Goal: Task Accomplishment & Management: Complete application form

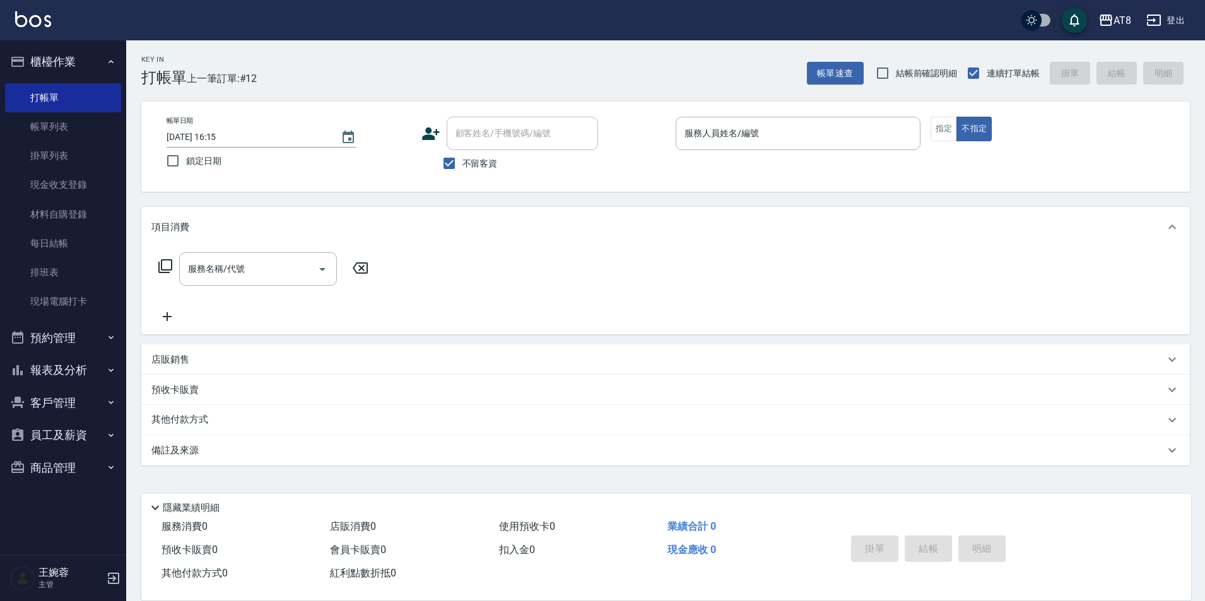
scroll to position [6, 0]
click at [392, 23] on div "AT8 登出" at bounding box center [602, 20] width 1205 height 40
click at [722, 119] on div "服務人員姓名/編號 服務人員姓名/編號" at bounding box center [798, 133] width 245 height 33
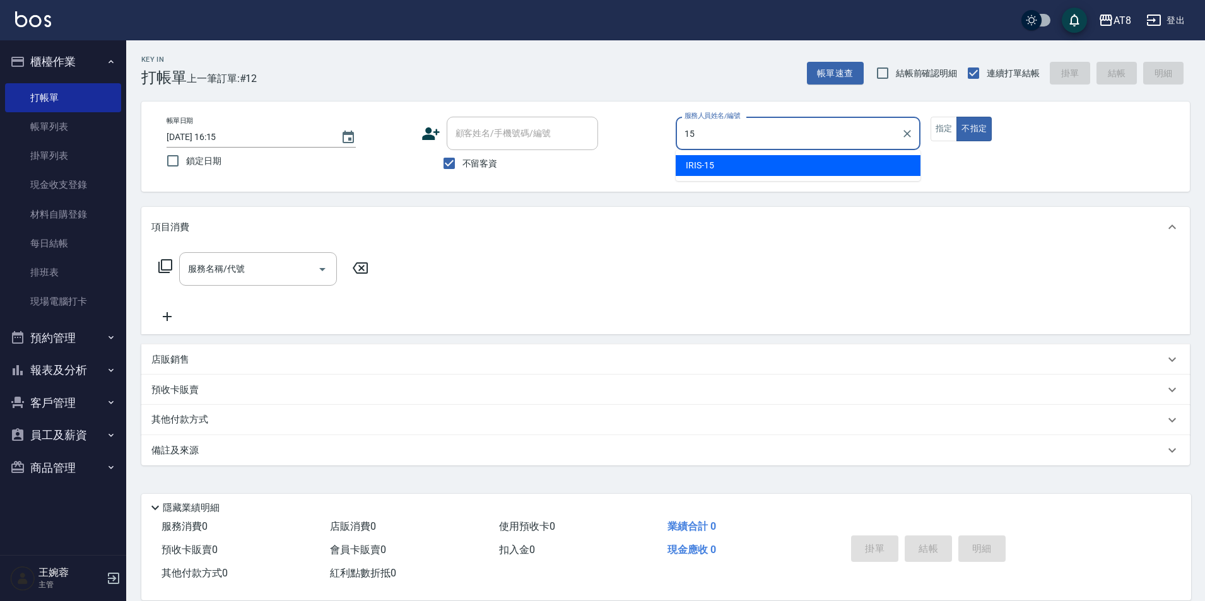
type input "IRIS-15"
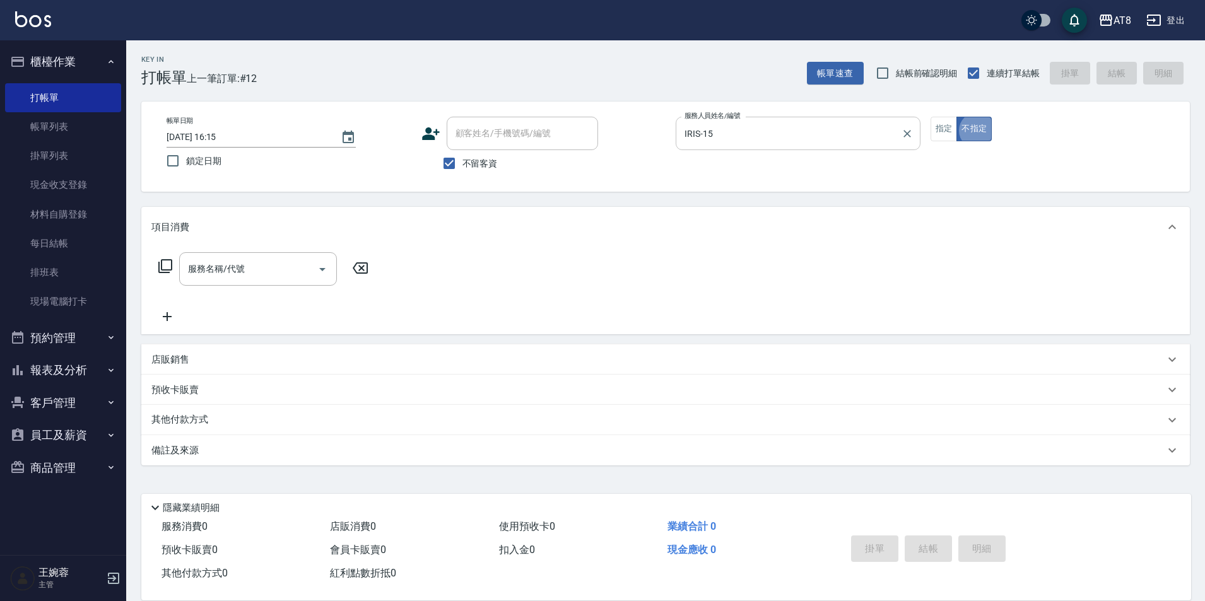
type button "false"
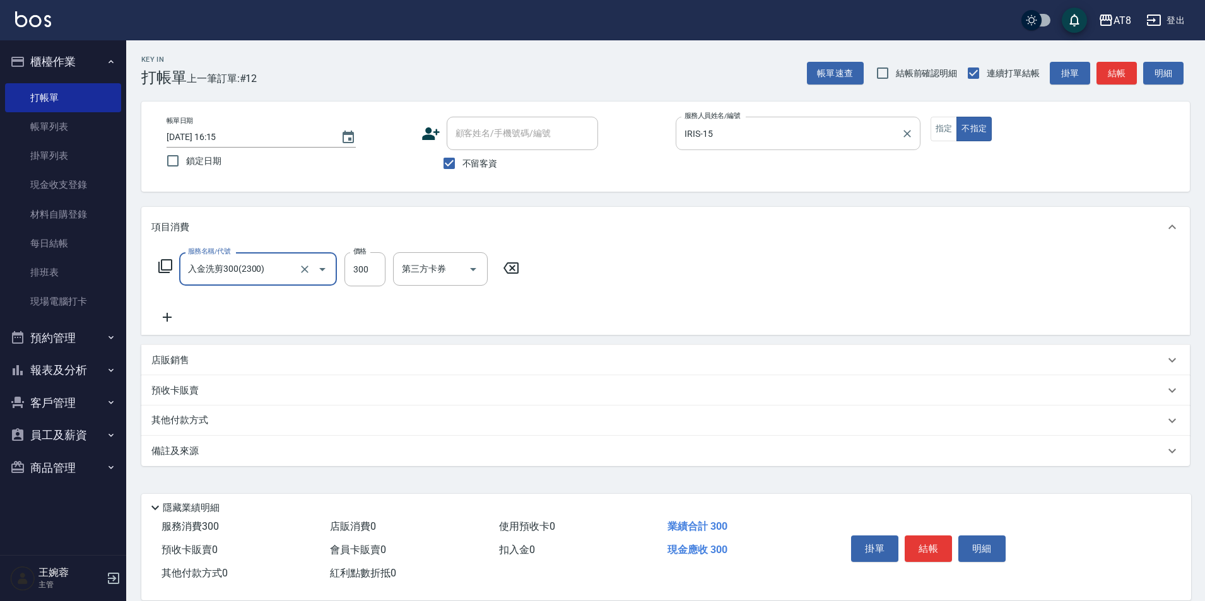
type input "入金洗剪300(2300)"
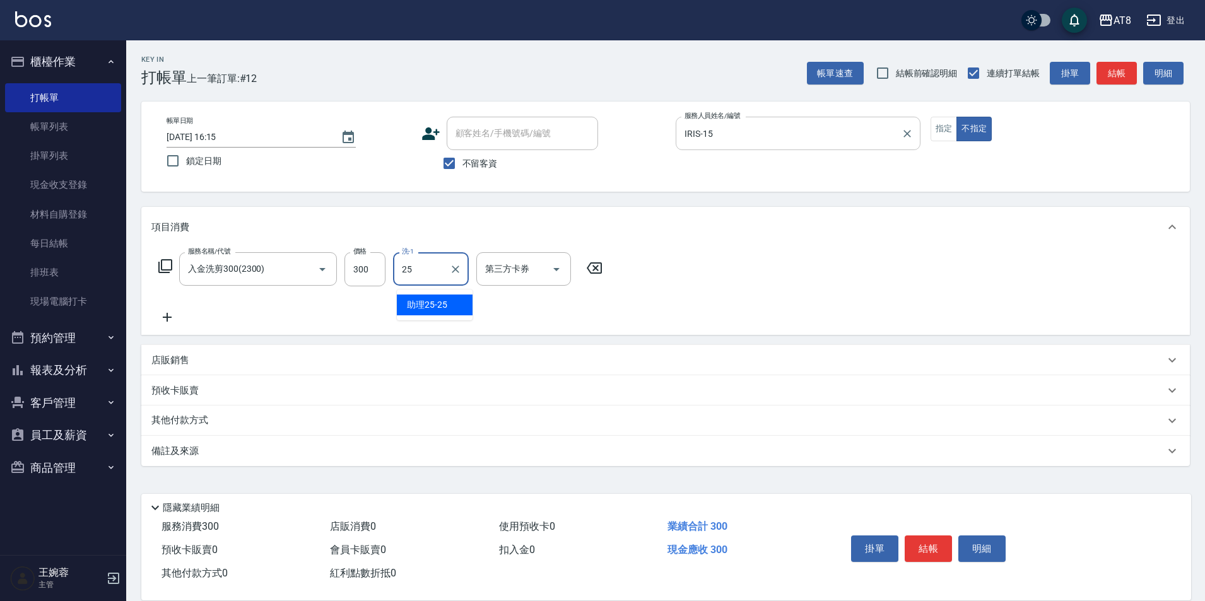
type input "助理25-25"
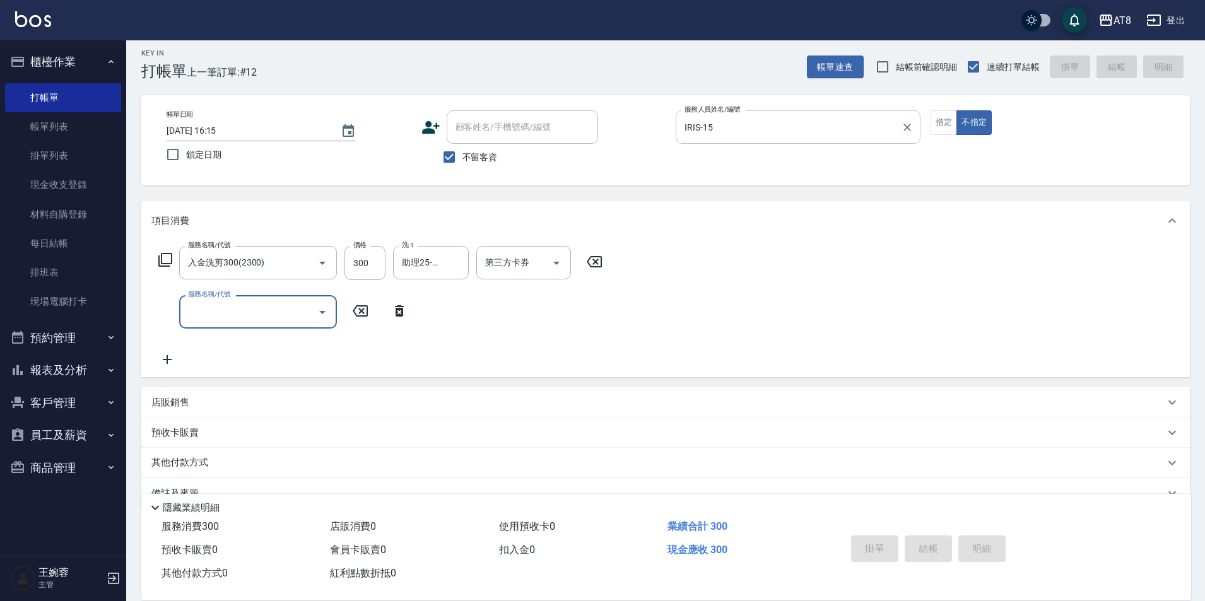
type input "[DATE] 17:33"
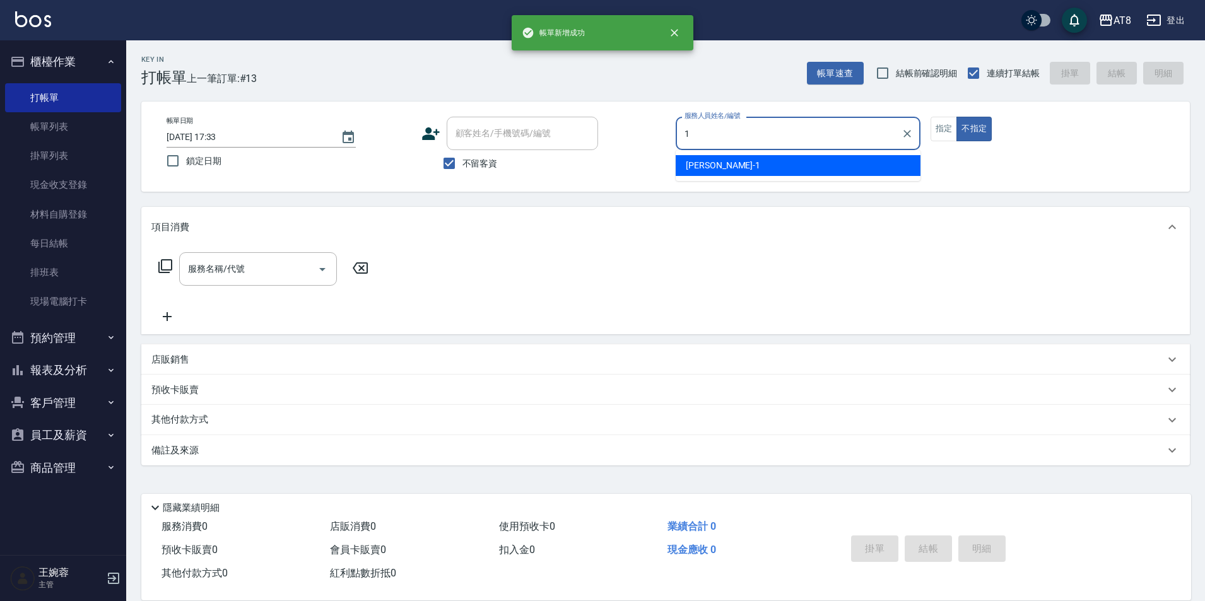
type input "YUKI-1"
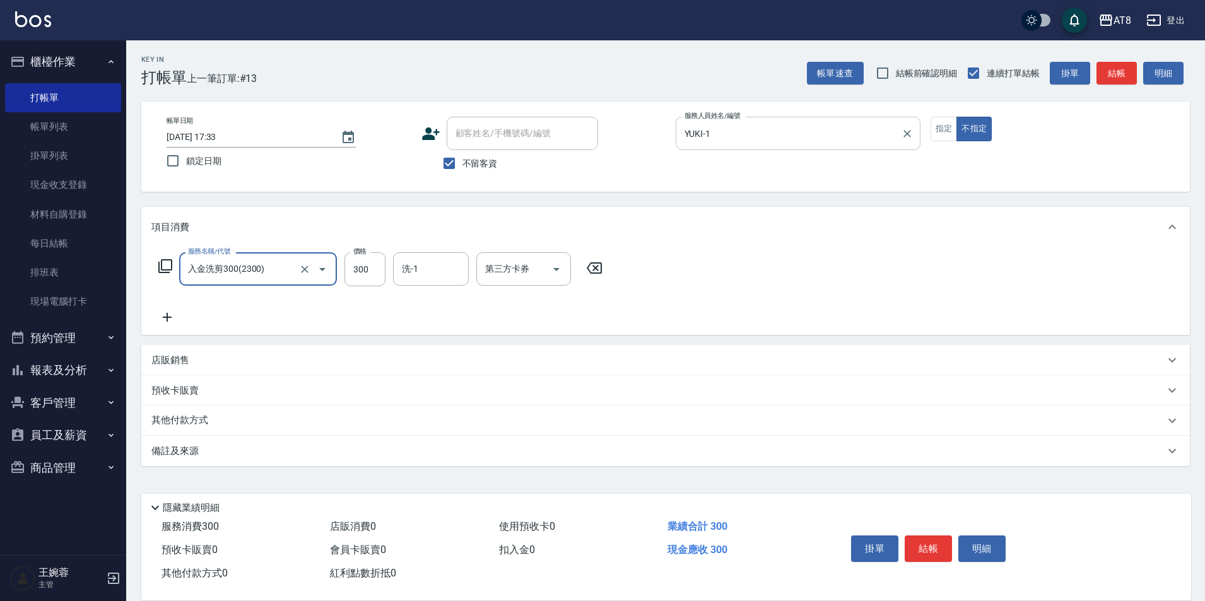
type input "入金洗剪300(2300)"
type input "助理25-25"
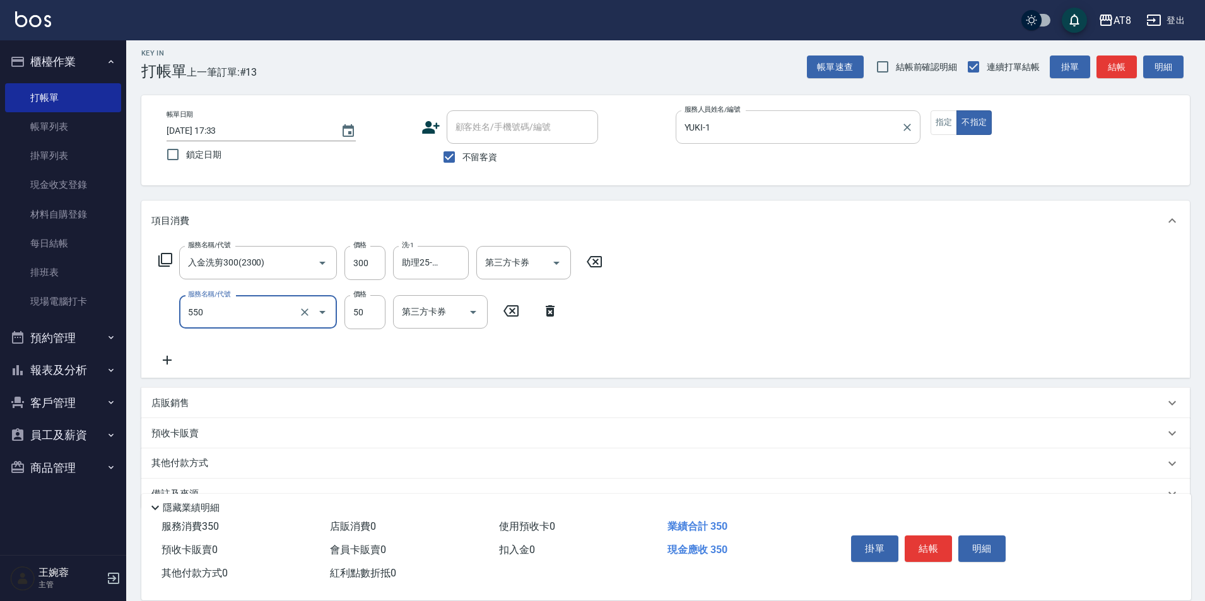
type input "精油或深層(550)"
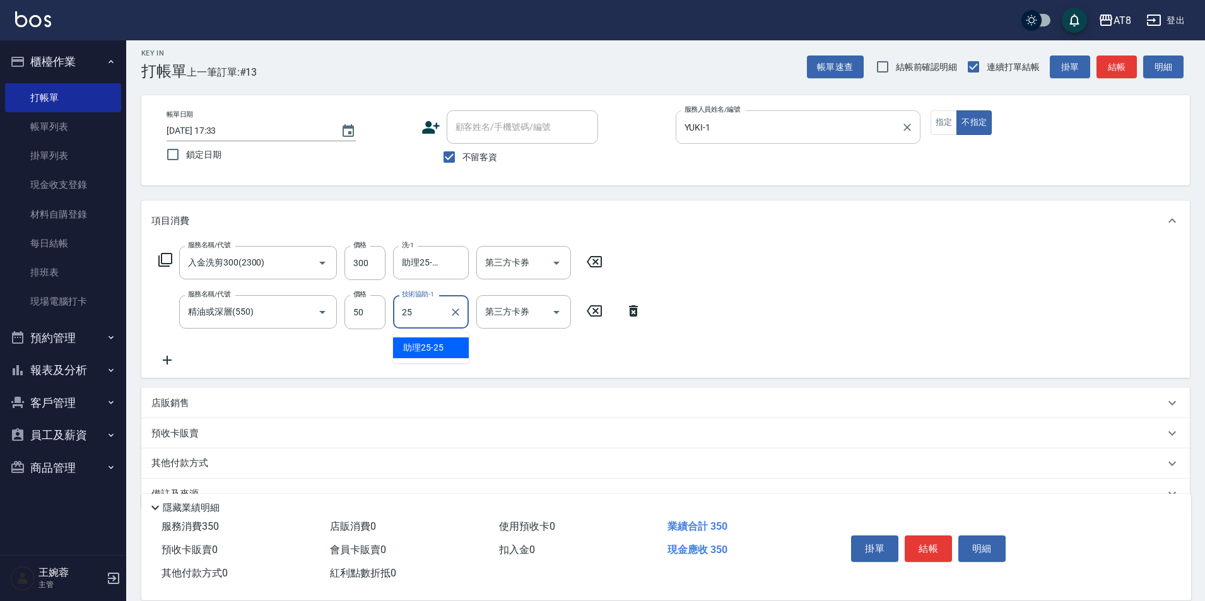
type input "助理25-25"
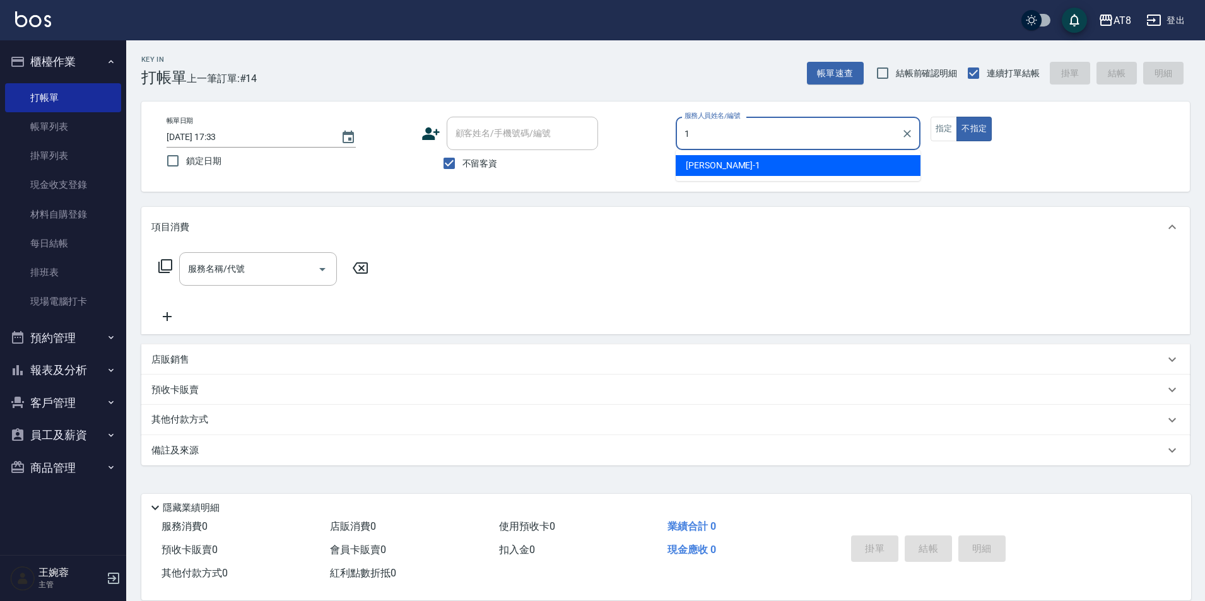
type input "YUKI-1"
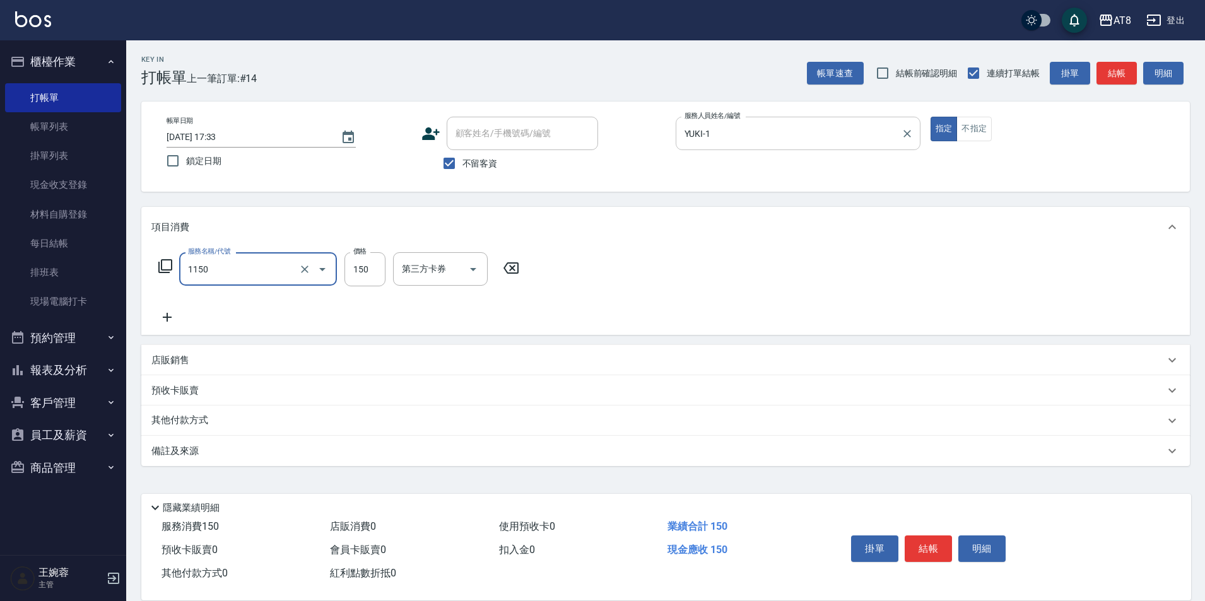
type input "洗髮(1150)"
type input "200"
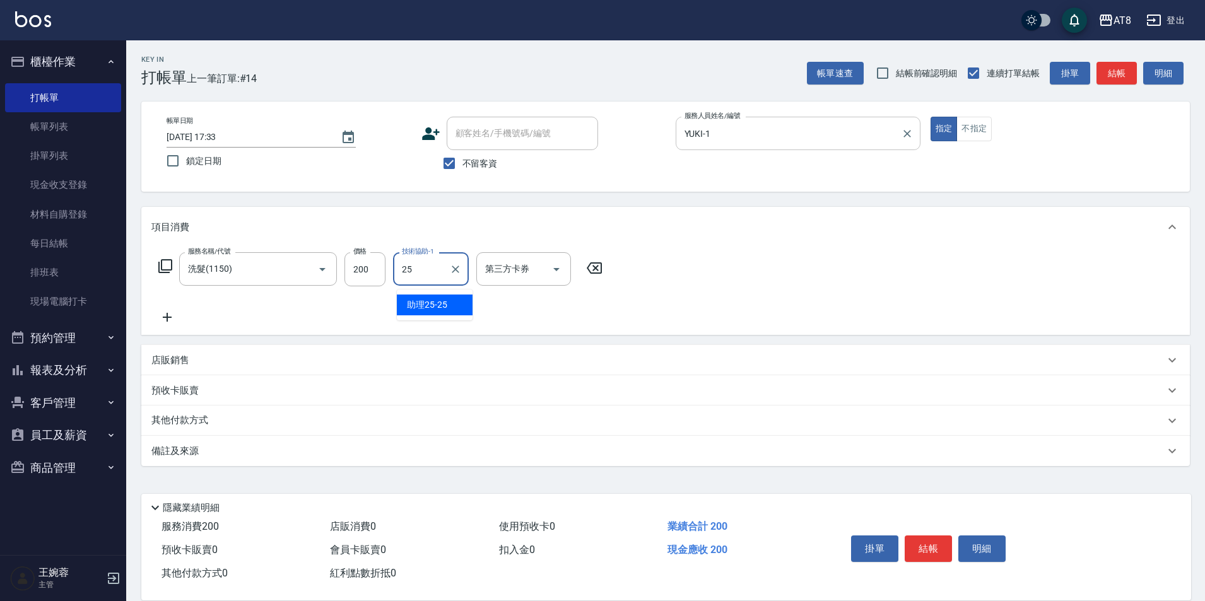
type input "助理25-25"
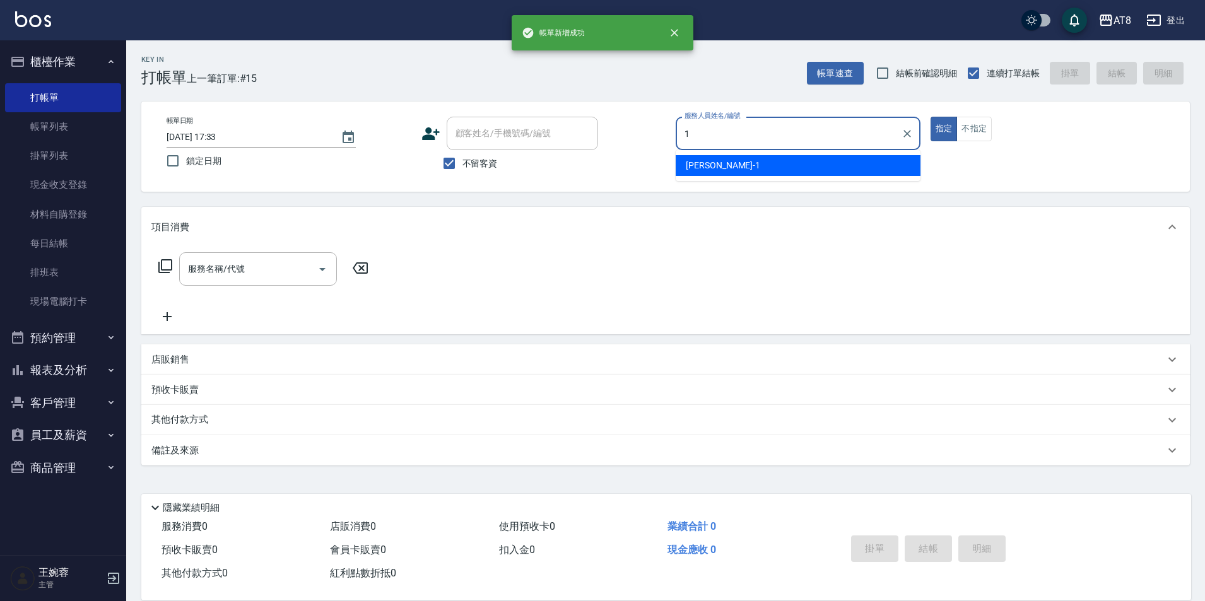
type input "YUKI-1"
type button "true"
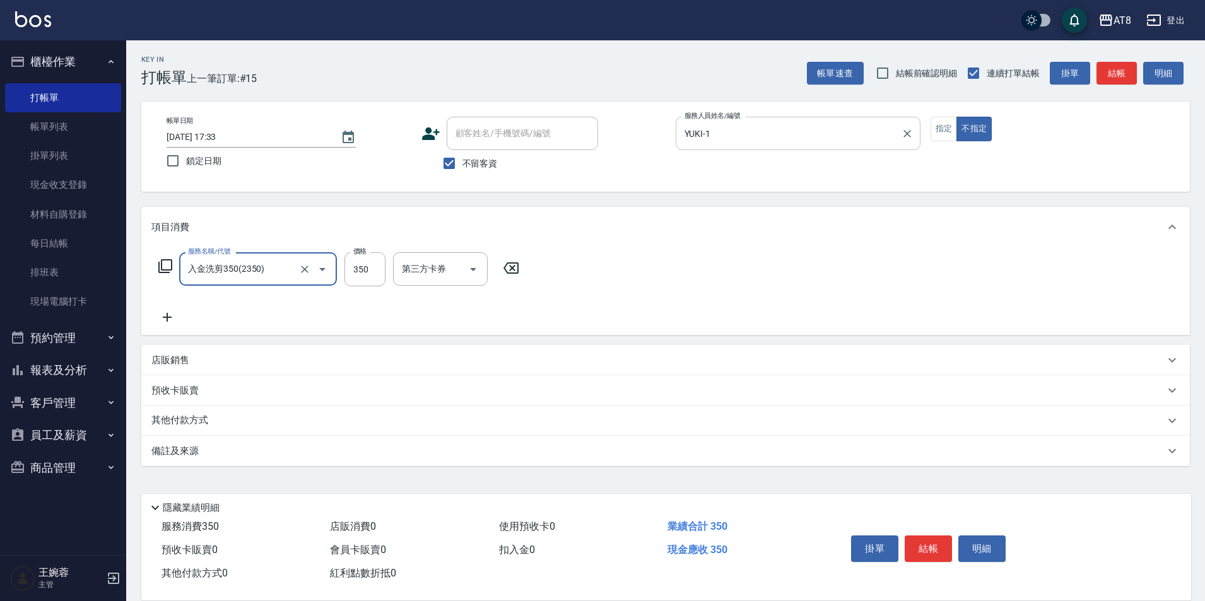
type input "入金洗剪350(2350)"
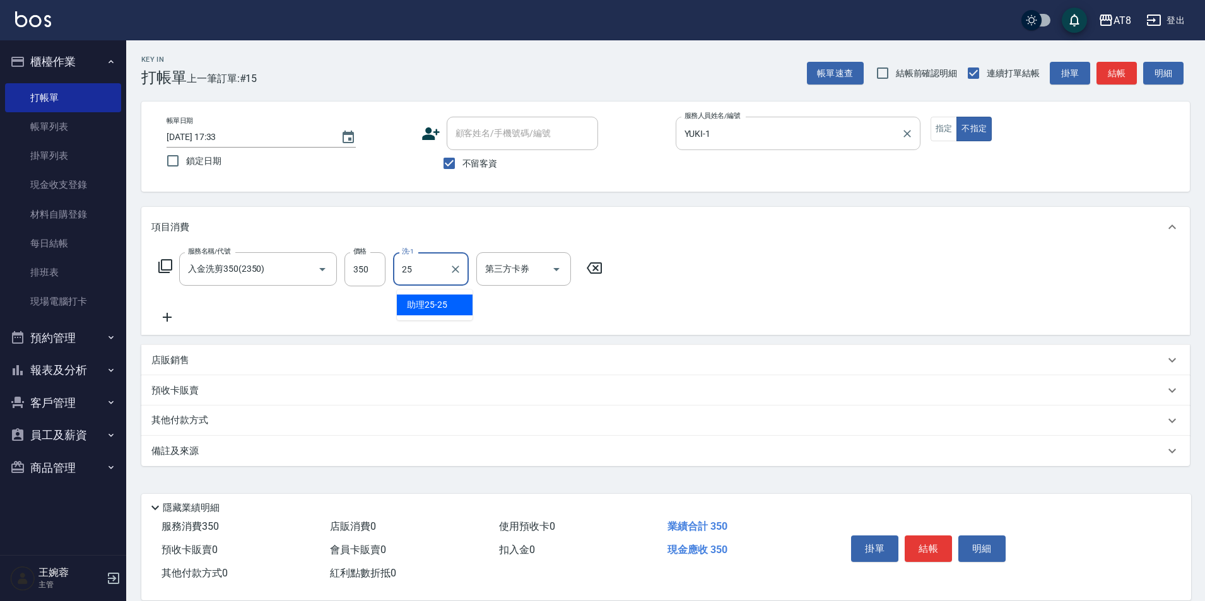
type input "助理25-25"
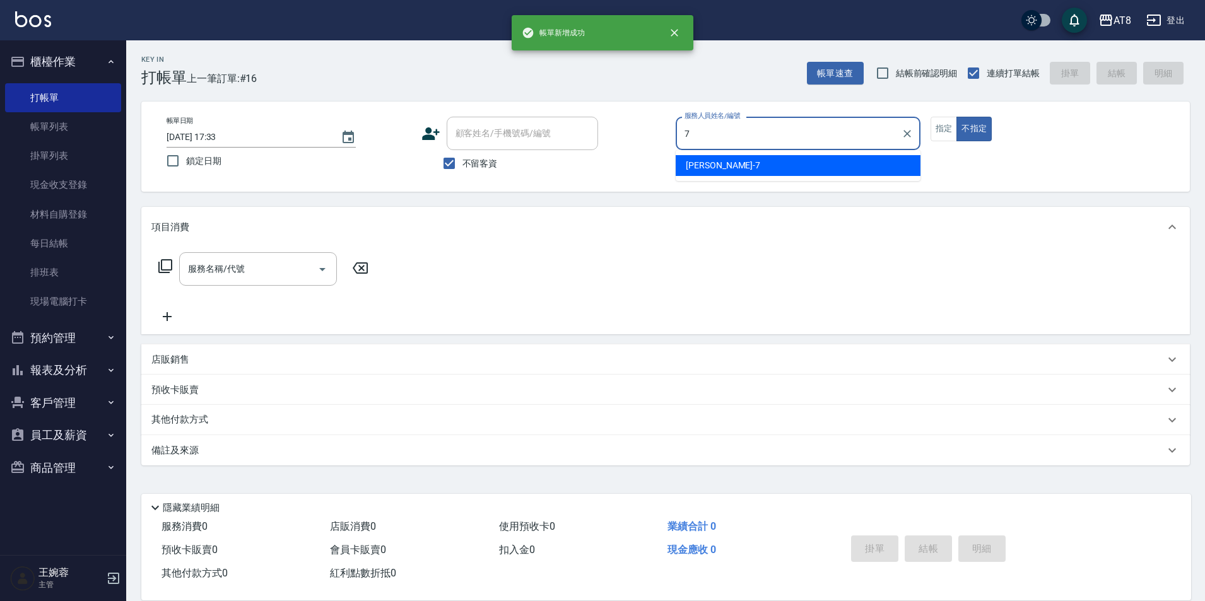
type input "[PERSON_NAME]-7"
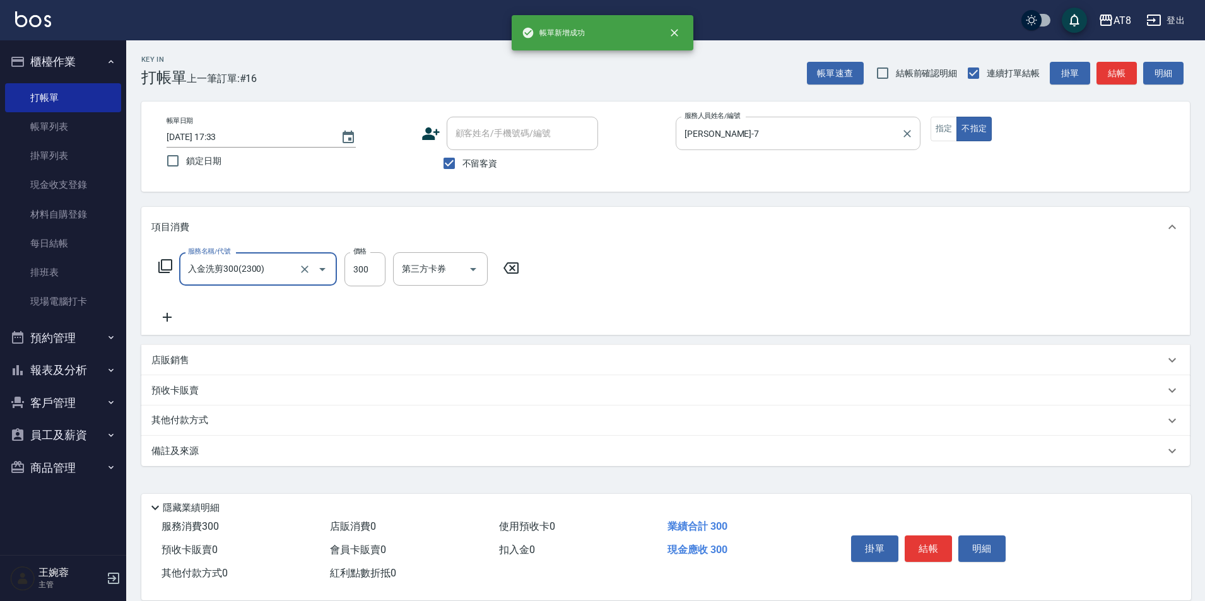
type input "入金洗剪300(2300)"
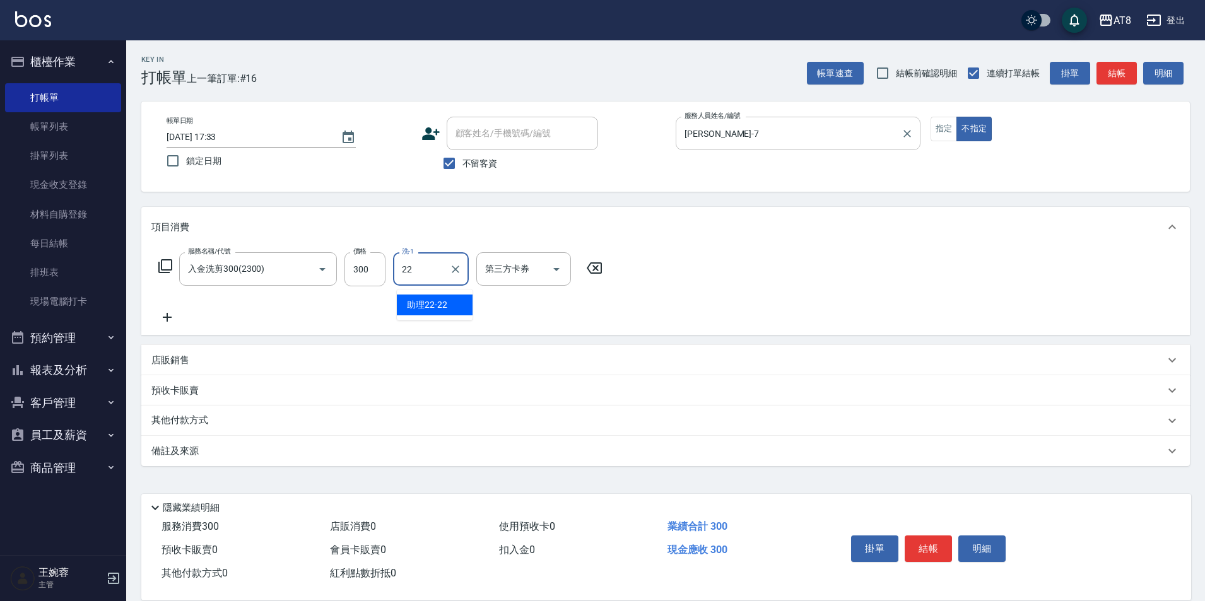
type input "助理22-22"
